Goal: Information Seeking & Learning: Learn about a topic

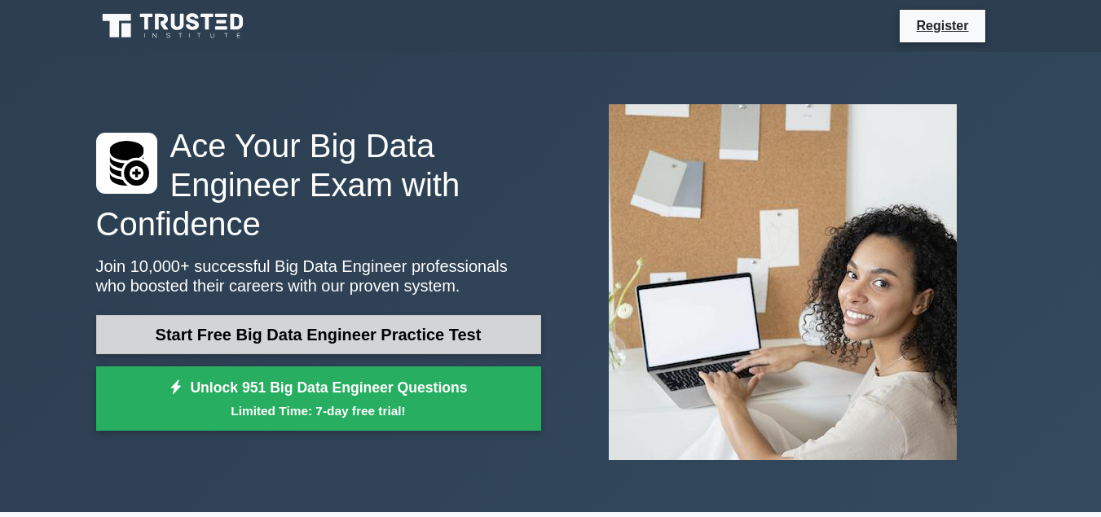
click at [373, 331] on link "Start Free Big Data Engineer Practice Test" at bounding box center [318, 334] width 445 height 39
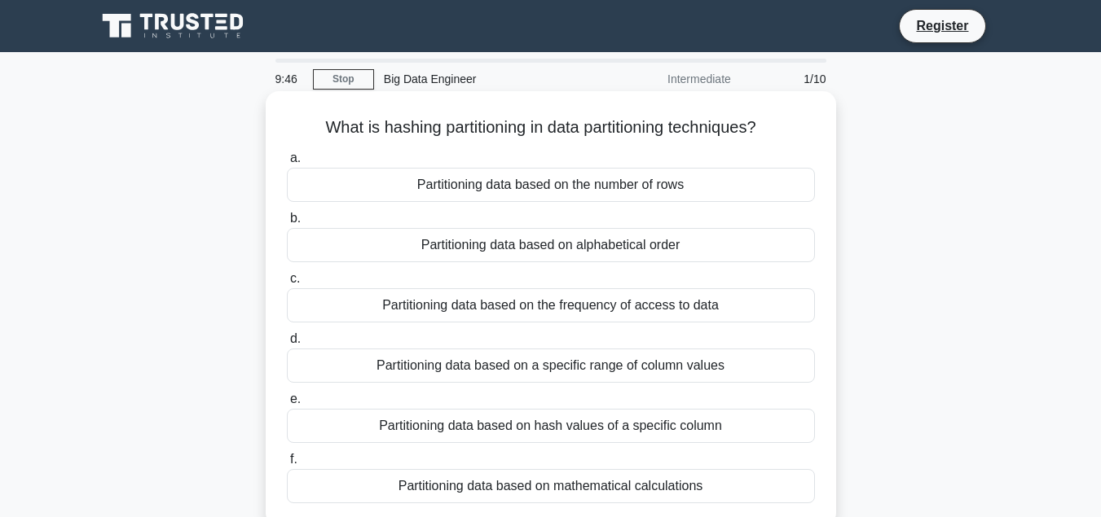
click at [538, 184] on div "Partitioning data based on the number of rows" at bounding box center [551, 185] width 528 height 34
click at [287, 164] on input "a. Partitioning data based on the number of rows" at bounding box center [287, 158] width 0 height 11
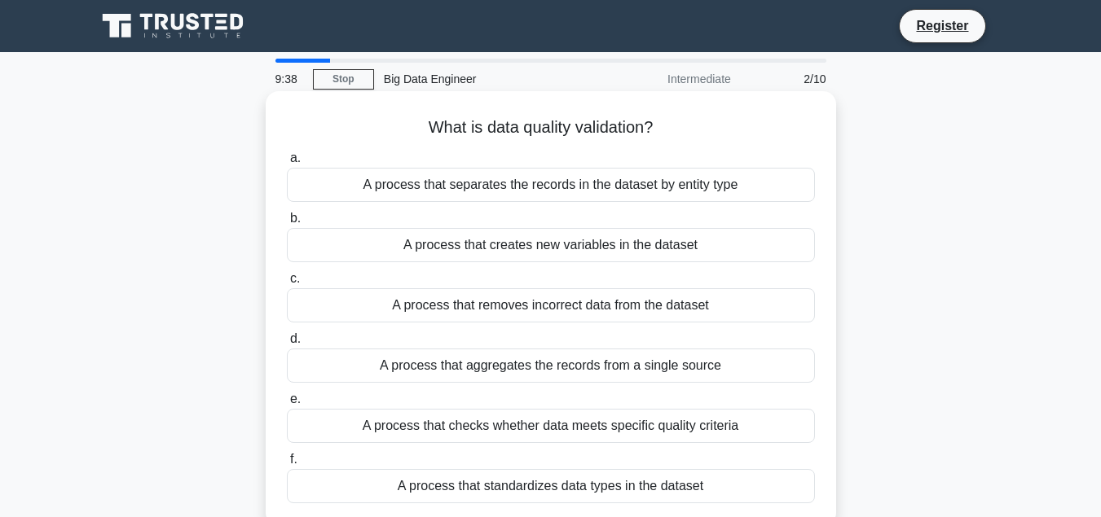
click at [575, 243] on div "A process that creates new variables in the dataset" at bounding box center [551, 245] width 528 height 34
click at [287, 224] on input "b. A process that creates new variables in the dataset" at bounding box center [287, 219] width 0 height 11
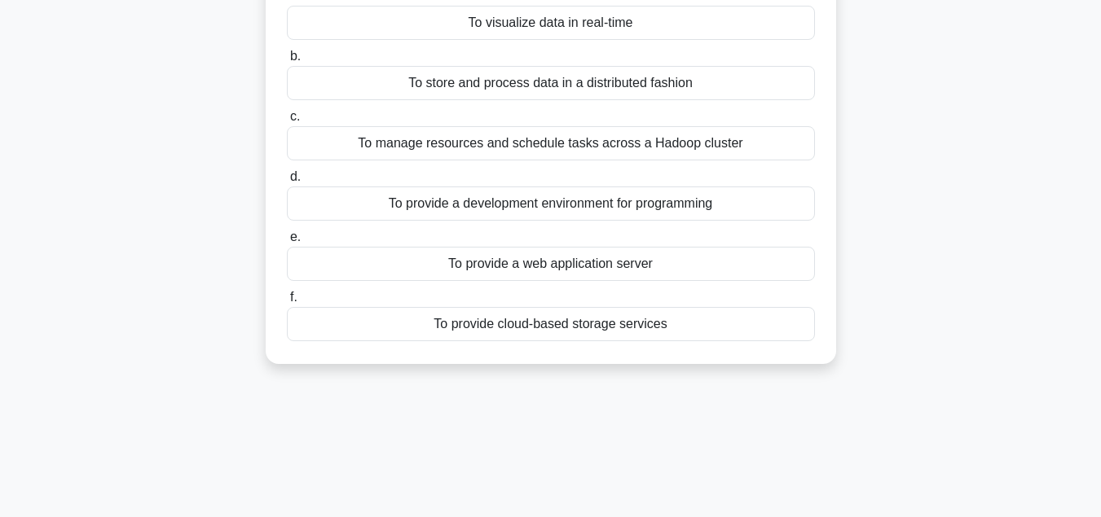
scroll to position [163, 0]
click at [563, 147] on div "To manage resources and schedule tasks across a Hadoop cluster" at bounding box center [551, 142] width 528 height 34
click at [287, 121] on input "c. To manage resources and schedule tasks across a Hadoop cluster" at bounding box center [287, 116] width 0 height 11
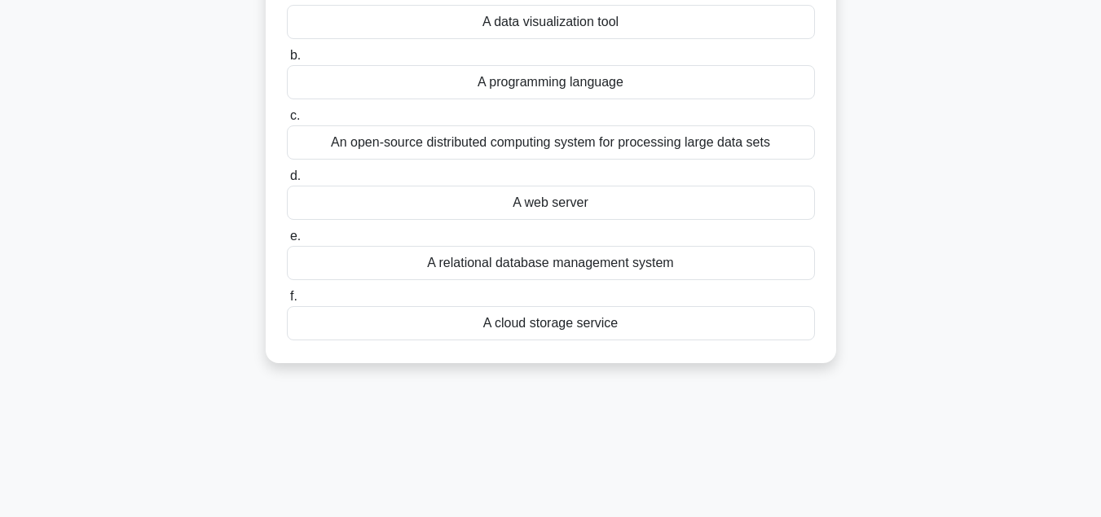
click at [526, 143] on div "An open-source distributed computing system for processing large data sets" at bounding box center [551, 142] width 528 height 34
click at [287, 121] on input "c. An open-source distributed computing system for processing large data sets" at bounding box center [287, 116] width 0 height 11
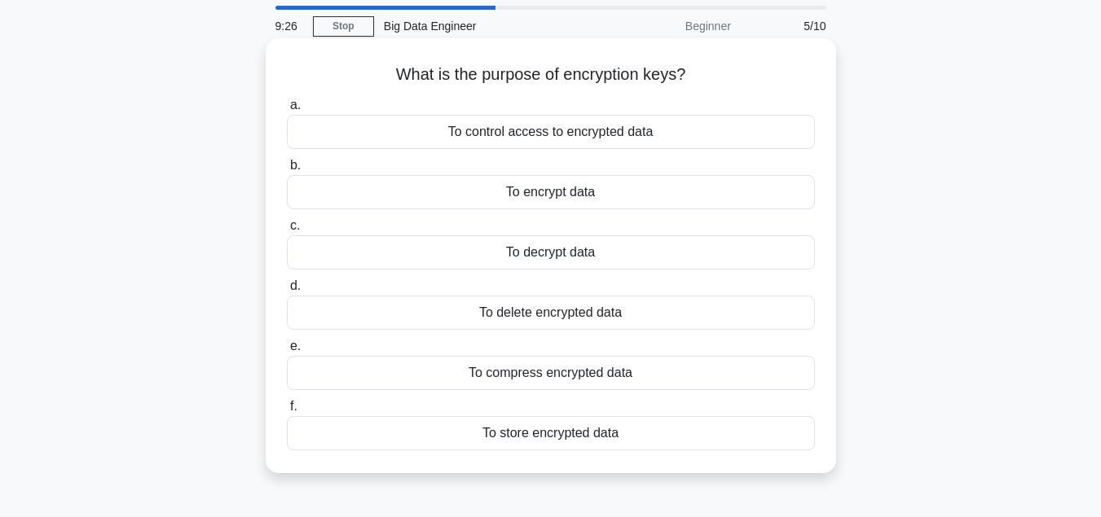
scroll to position [81, 0]
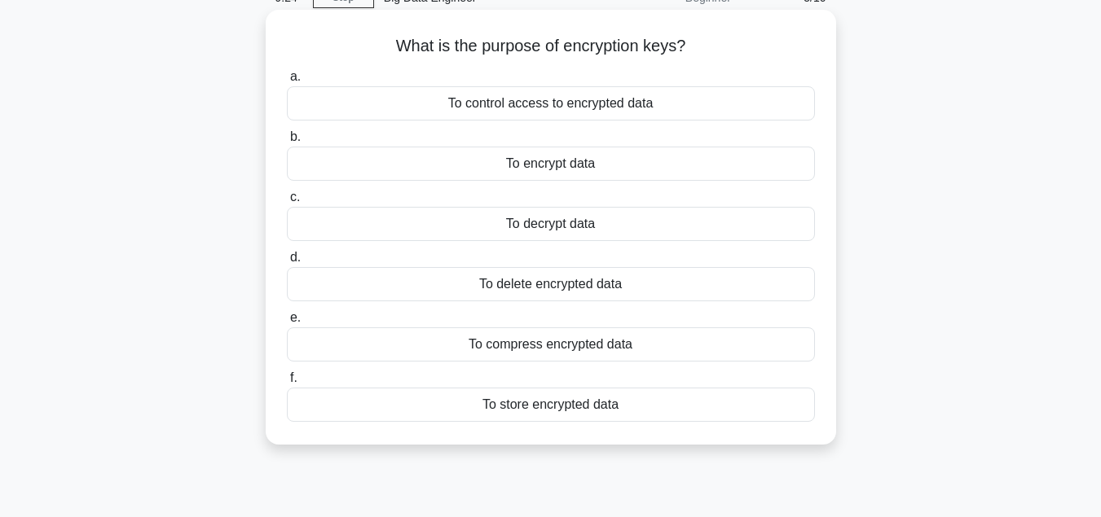
click at [583, 105] on div "To control access to encrypted data" at bounding box center [551, 103] width 528 height 34
click at [287, 82] on input "a. To control access to encrypted data" at bounding box center [287, 77] width 0 height 11
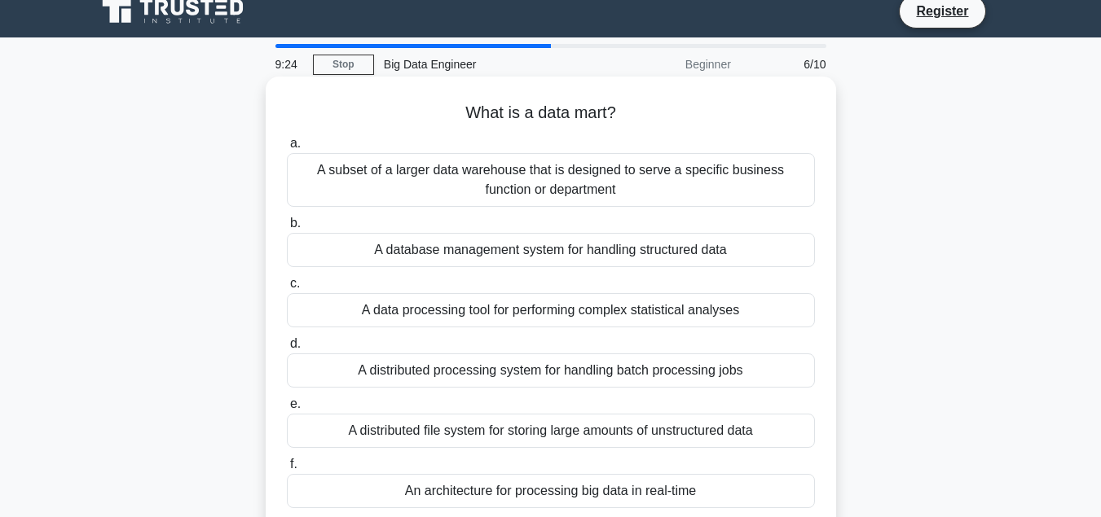
scroll to position [0, 0]
